Goal: Task Accomplishment & Management: Manage account settings

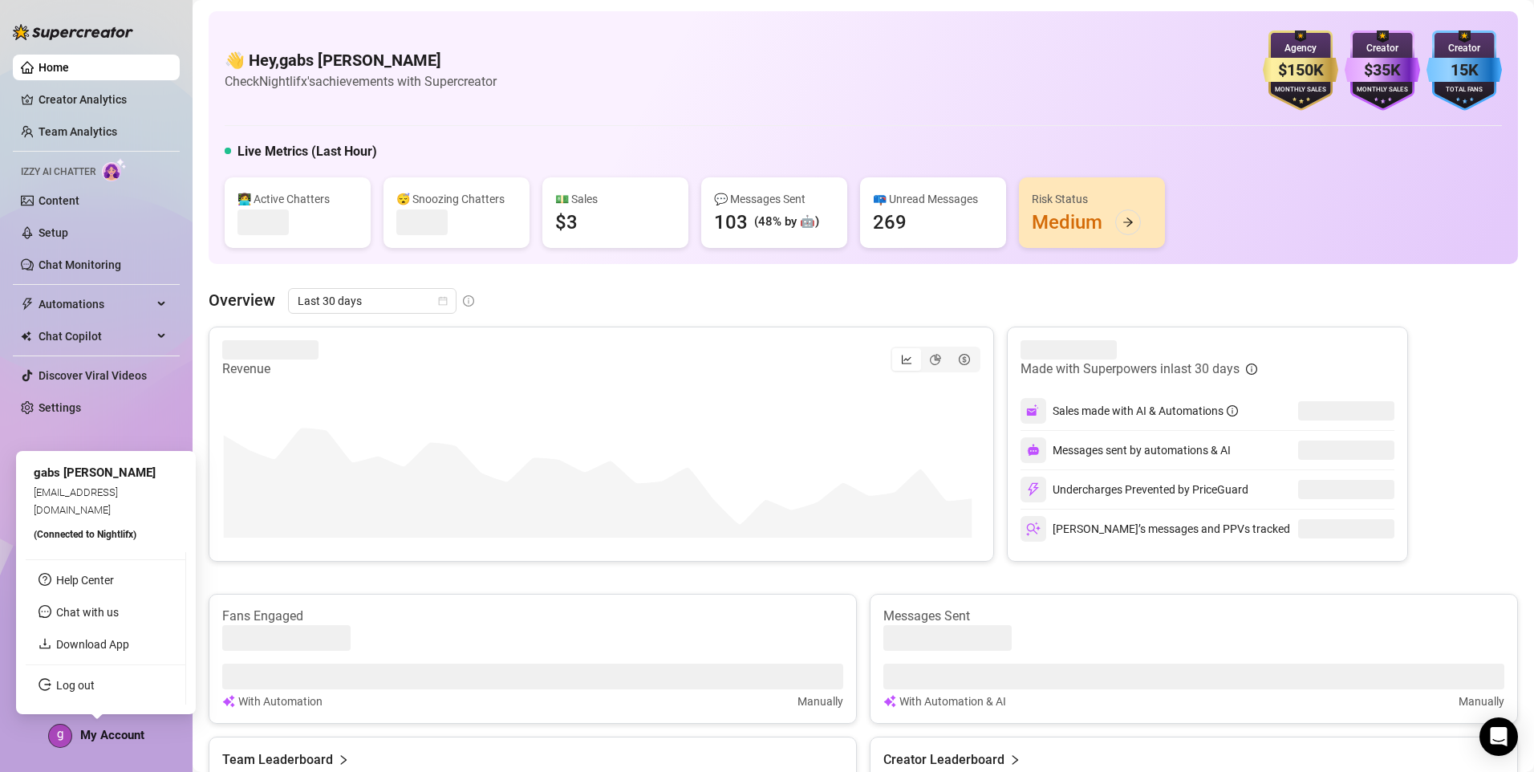
click at [116, 742] on div "My Account" at bounding box center [96, 736] width 96 height 24
click at [95, 692] on link "Log out" at bounding box center [75, 685] width 39 height 13
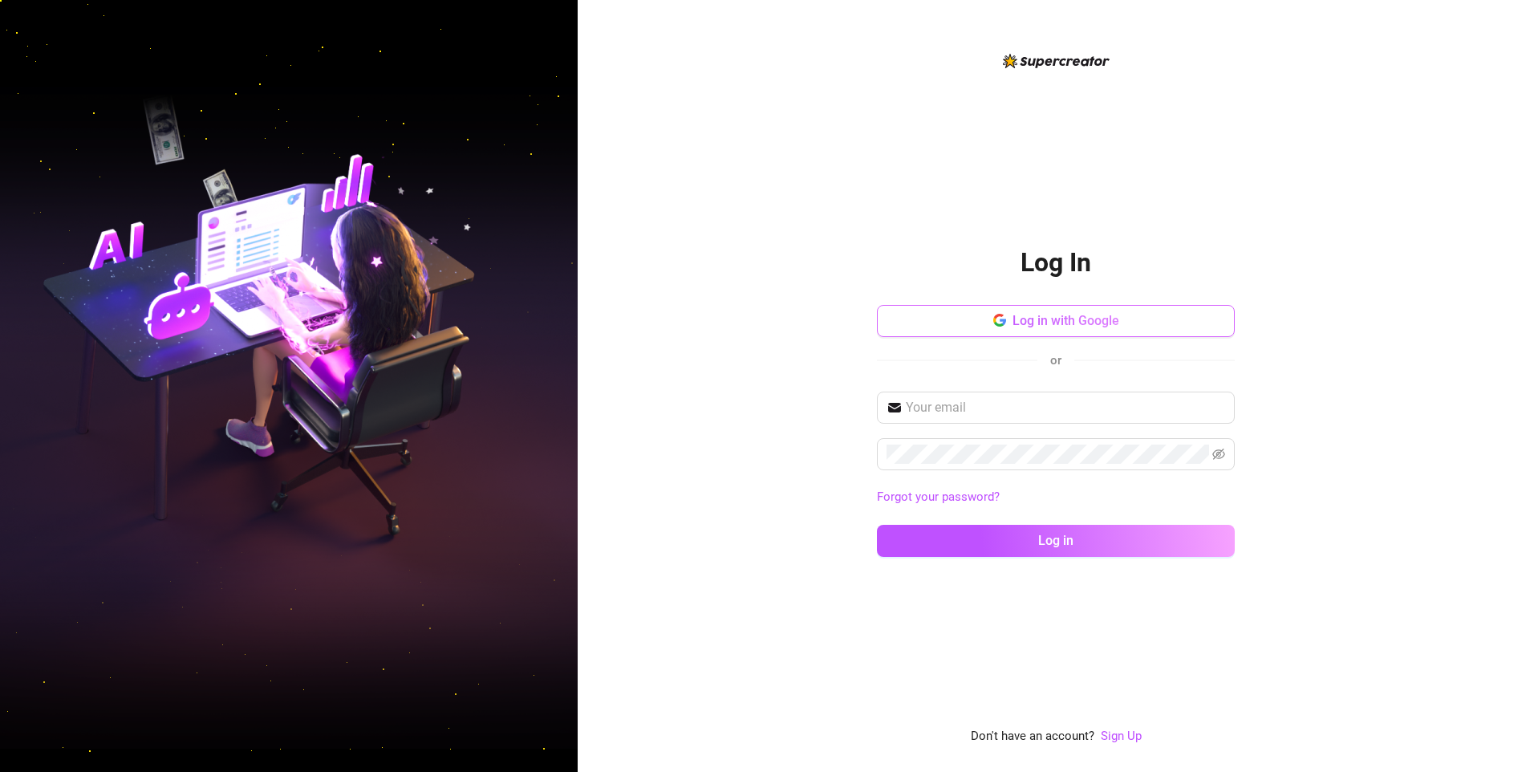
click at [963, 318] on button "Log in with Google" at bounding box center [1056, 321] width 358 height 32
